Goal: Navigation & Orientation: Find specific page/section

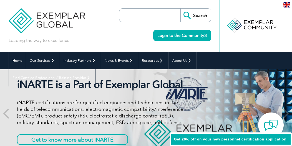
click at [119, 37] on div "Search Login to the Community" at bounding box center [165, 26] width 92 height 52
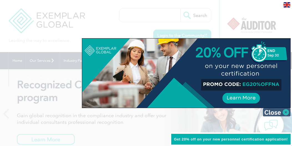
click at [286, 114] on img at bounding box center [277, 112] width 28 height 8
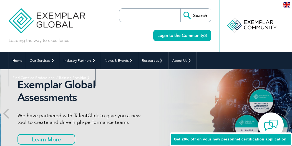
drag, startPoint x: 139, startPoint y: 145, endPoint x: 141, endPoint y: 142, distance: 3.1
click at [141, 142] on div "Exemplar Global Assessments We have partnered with TalentClick to give you a ne…" at bounding box center [81, 114] width 129 height 70
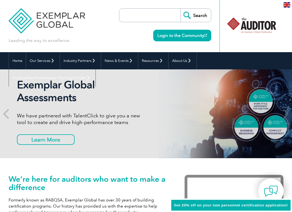
click at [52, 22] on img at bounding box center [47, 16] width 76 height 33
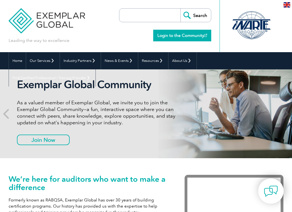
click at [176, 35] on link "Login to the Community" at bounding box center [182, 36] width 58 height 12
